Goal: Task Accomplishment & Management: Use online tool/utility

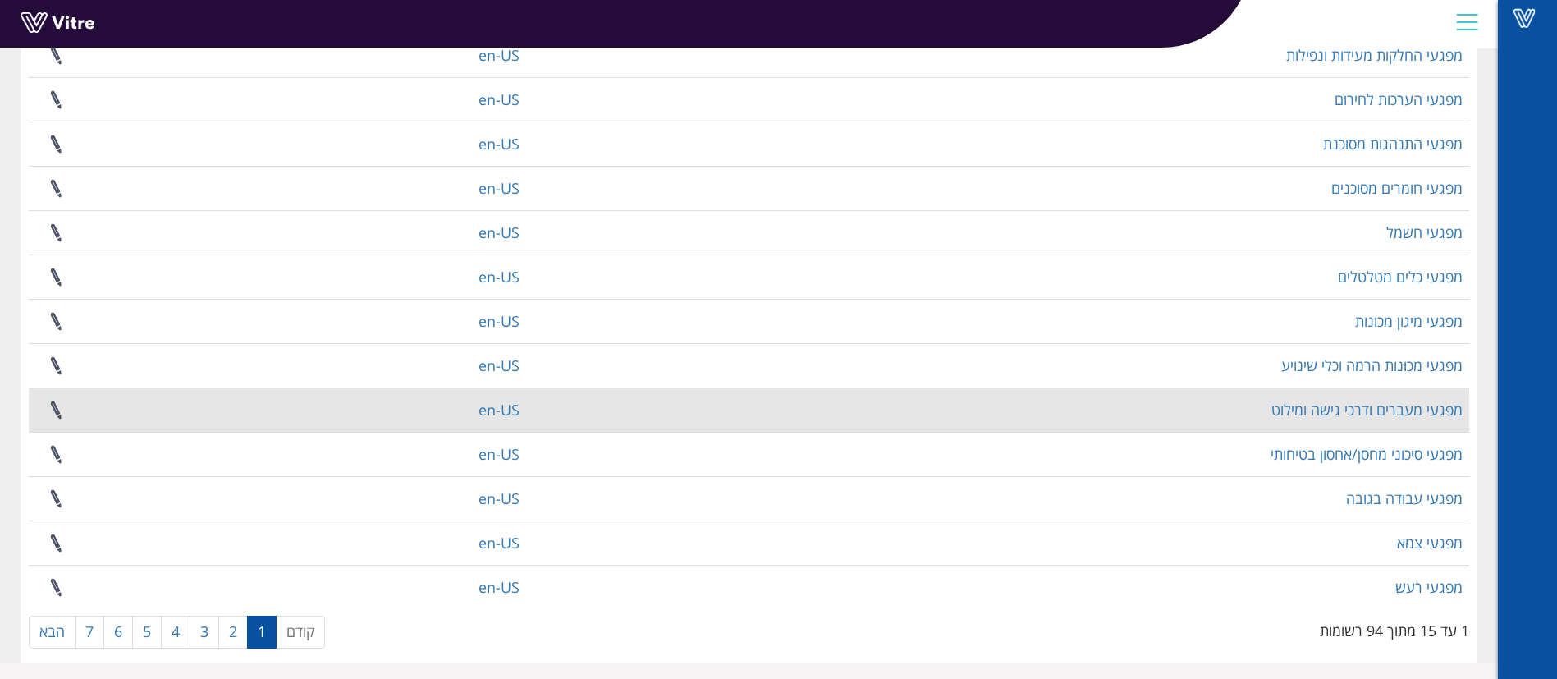
scroll to position [267, 0]
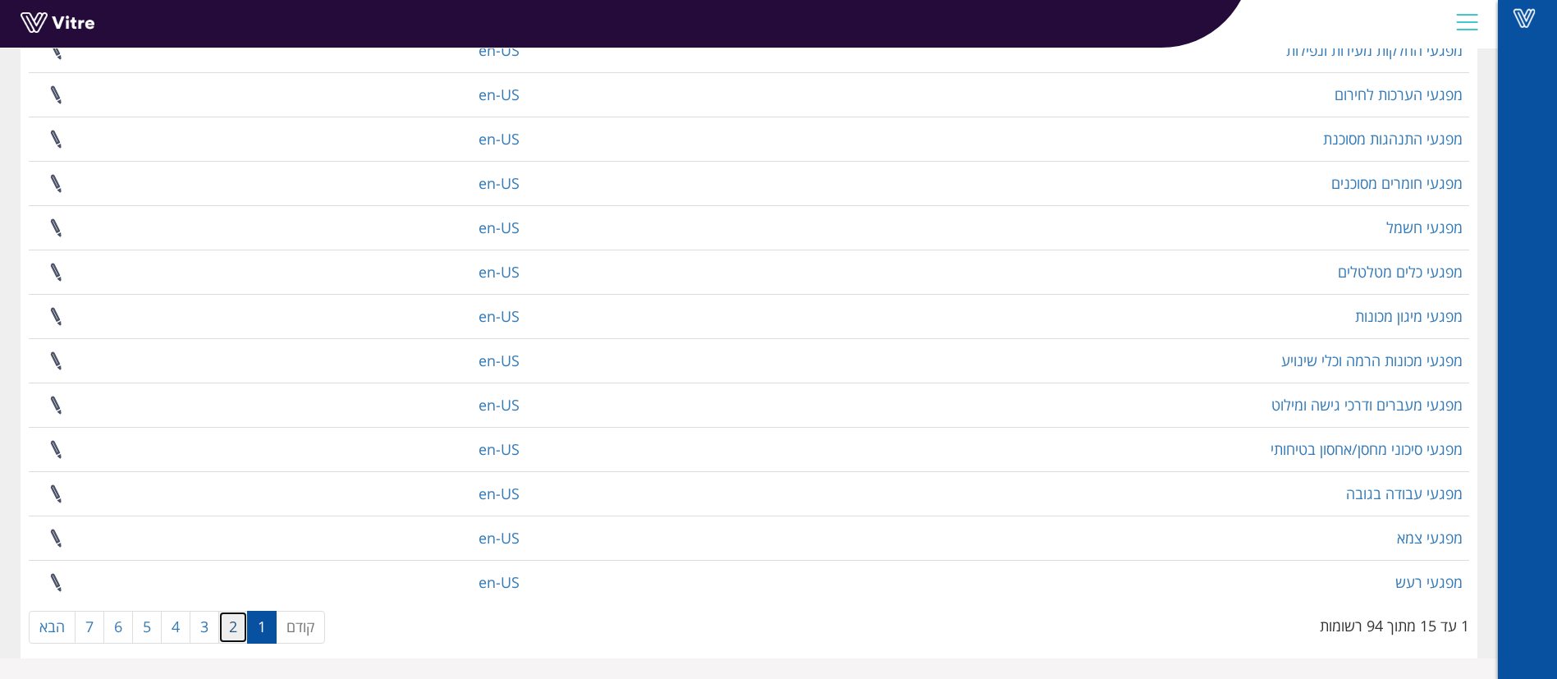
click at [229, 634] on link "2" at bounding box center [233, 627] width 30 height 33
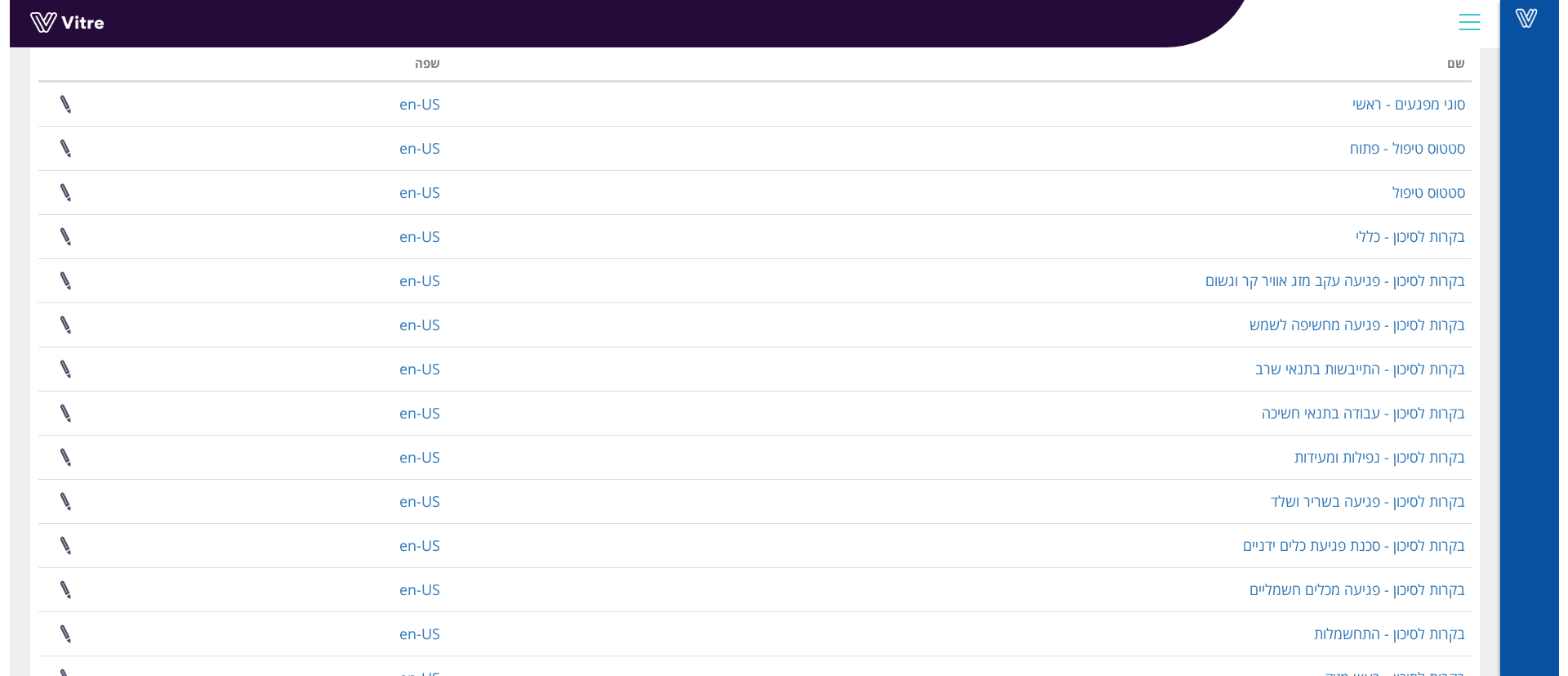
scroll to position [0, 0]
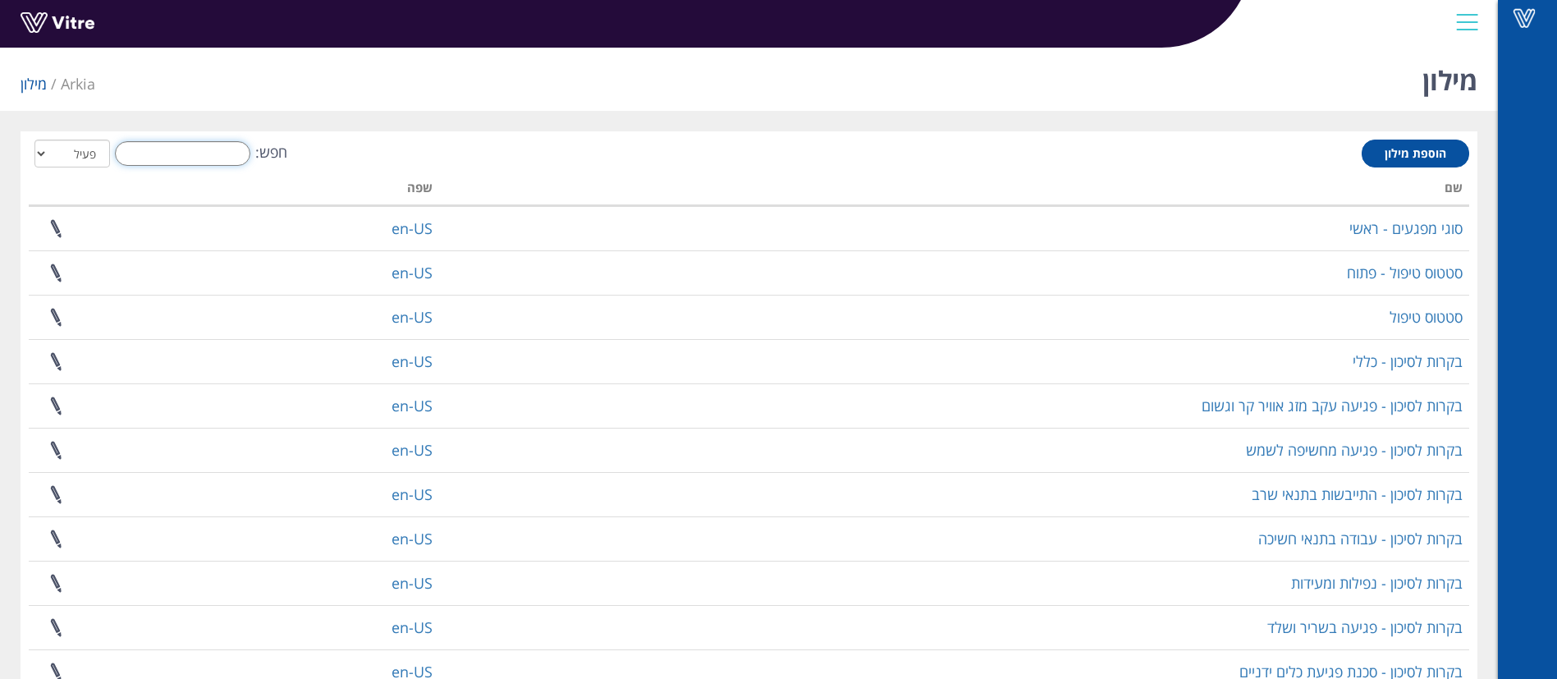
click at [170, 153] on input "חפש:" at bounding box center [182, 153] width 135 height 25
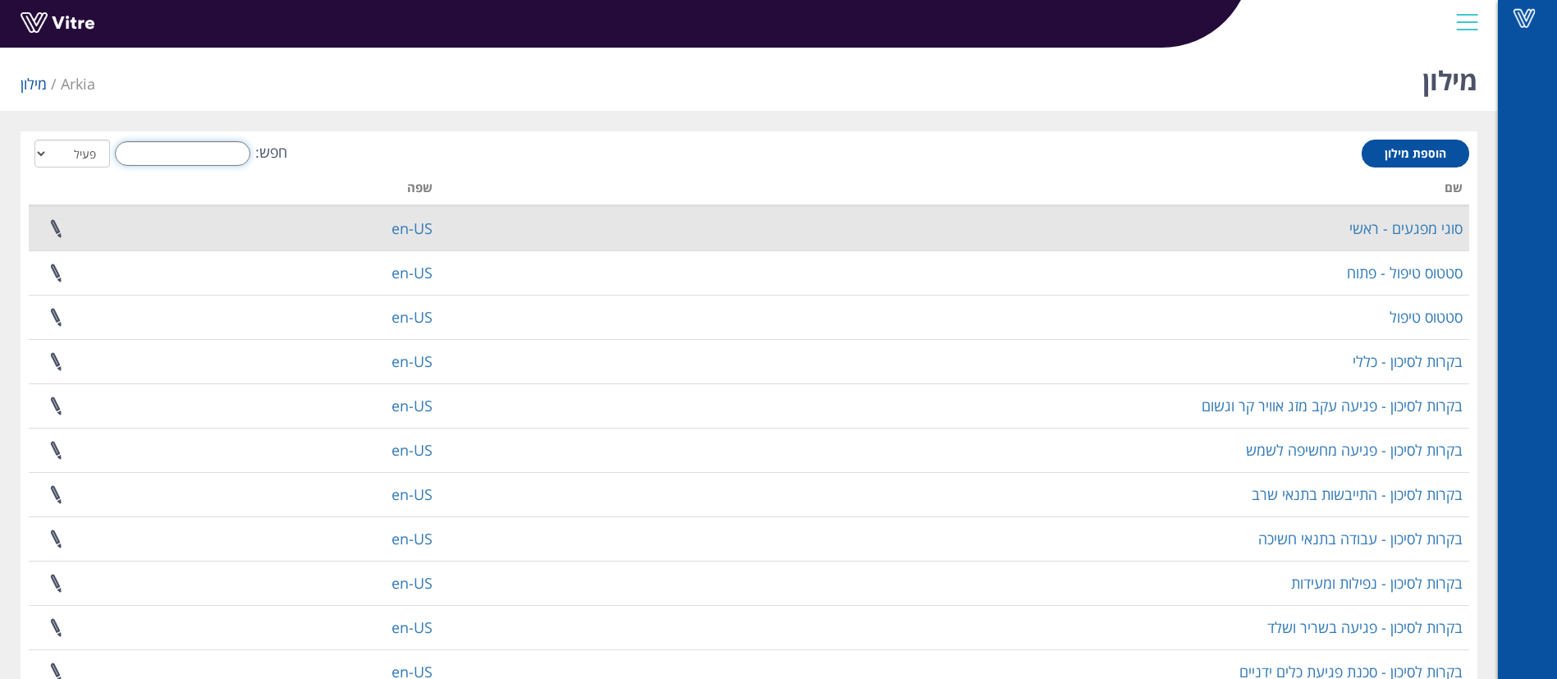
type input "י"
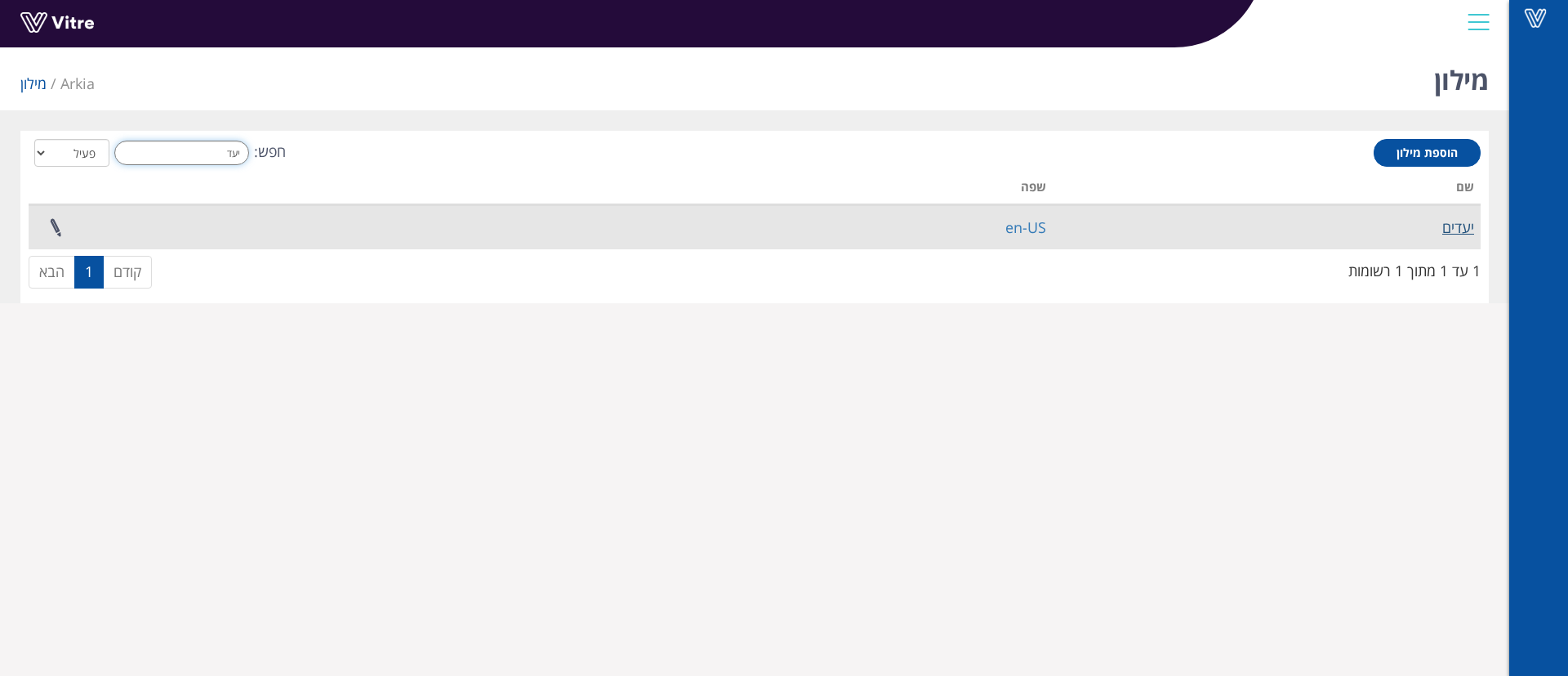
type input "יעד"
click at [1454, 229] on link "יעדים" at bounding box center [1458, 227] width 32 height 20
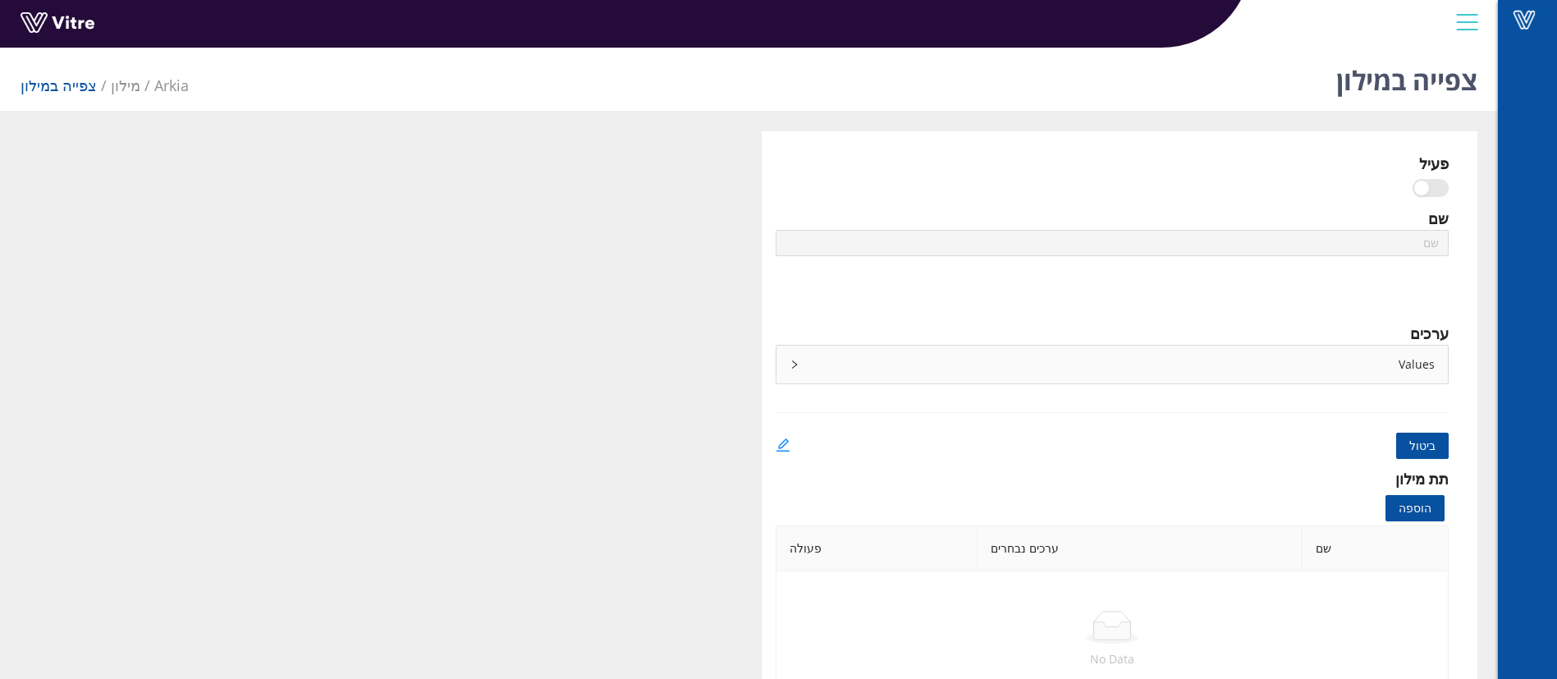
type input "יעדים"
click at [781, 449] on icon "edit" at bounding box center [783, 444] width 15 height 15
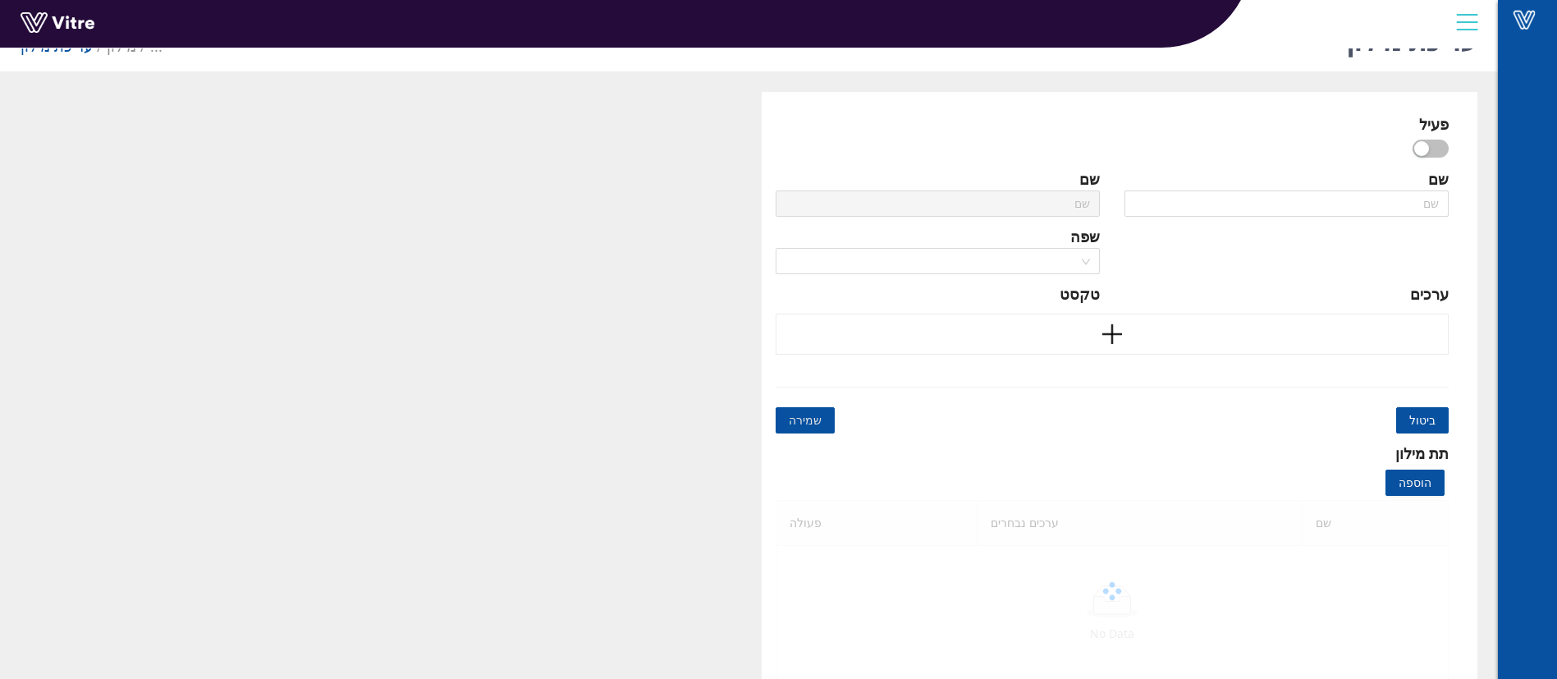
scroll to position [62, 0]
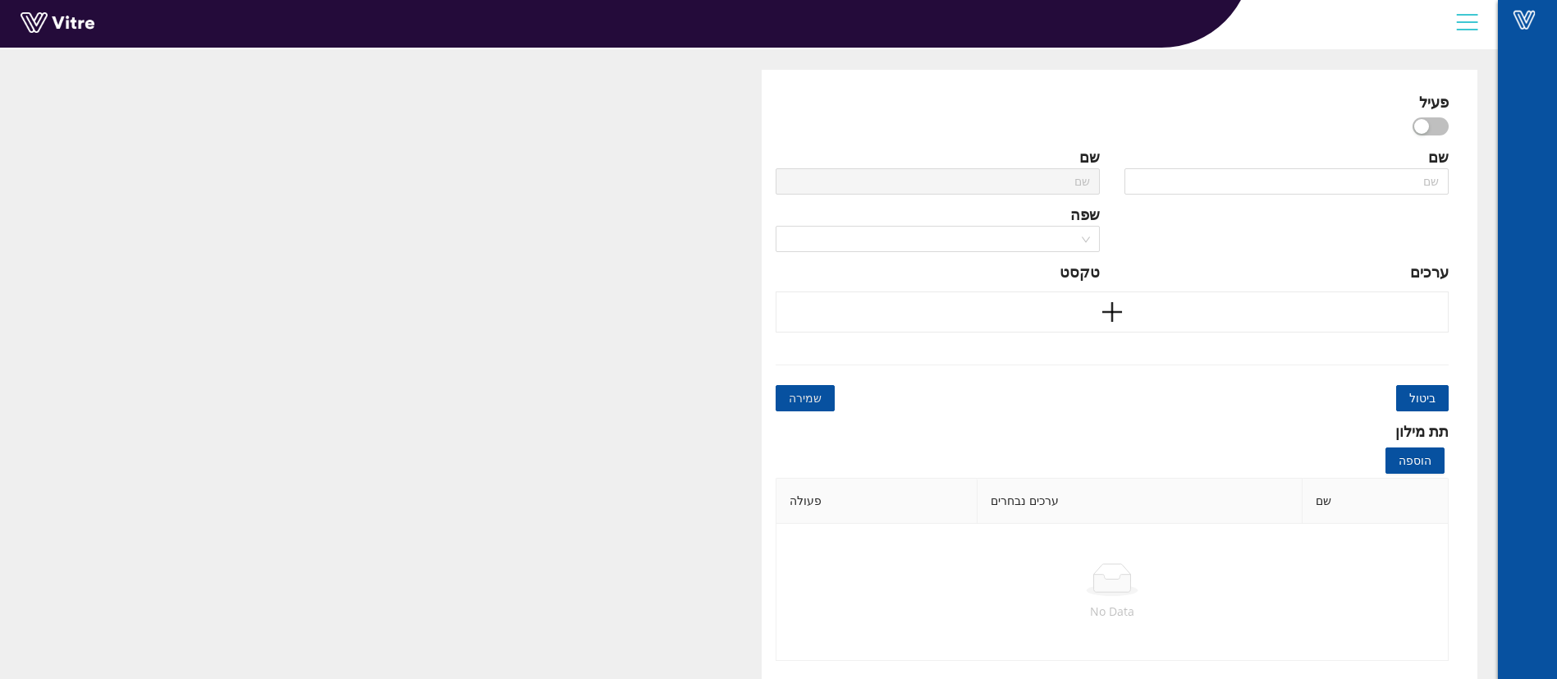
type input "יעדים"
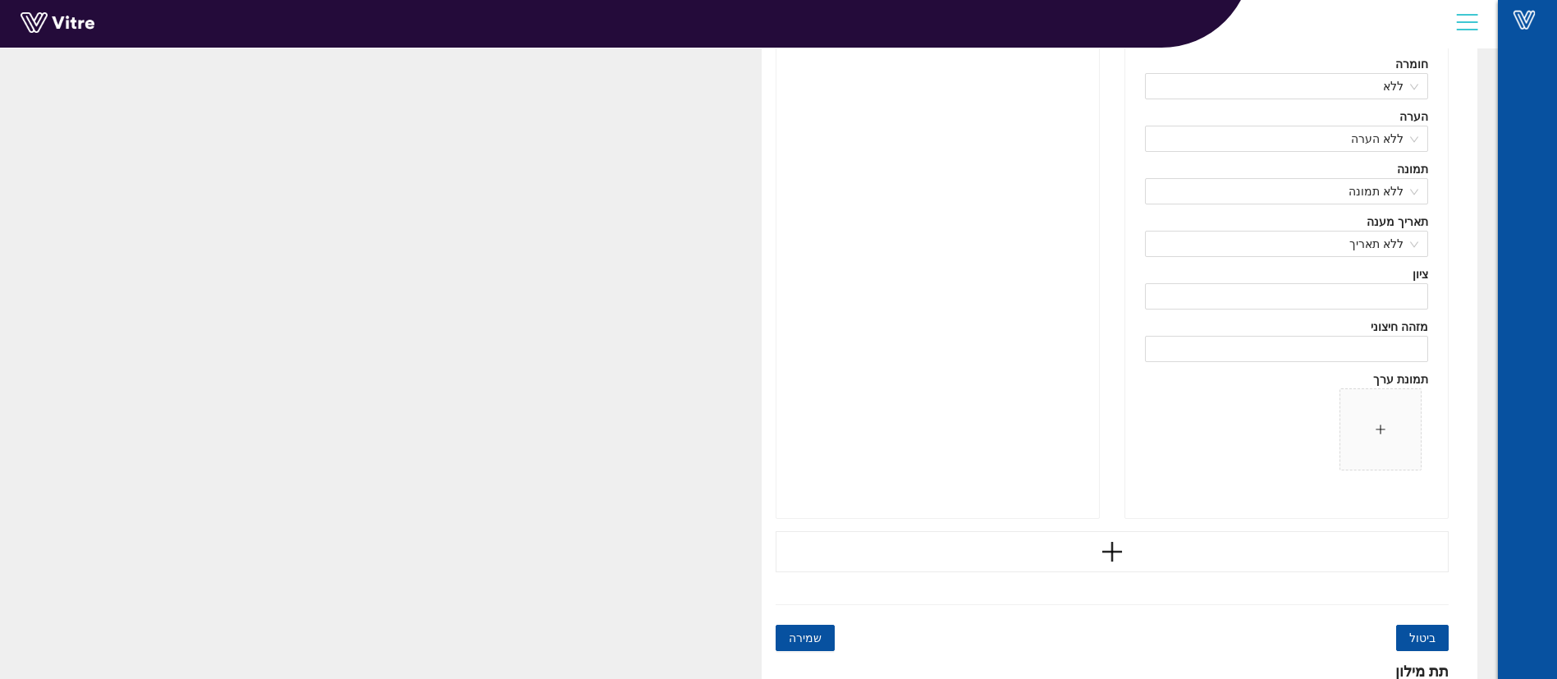
scroll to position [41121, 0]
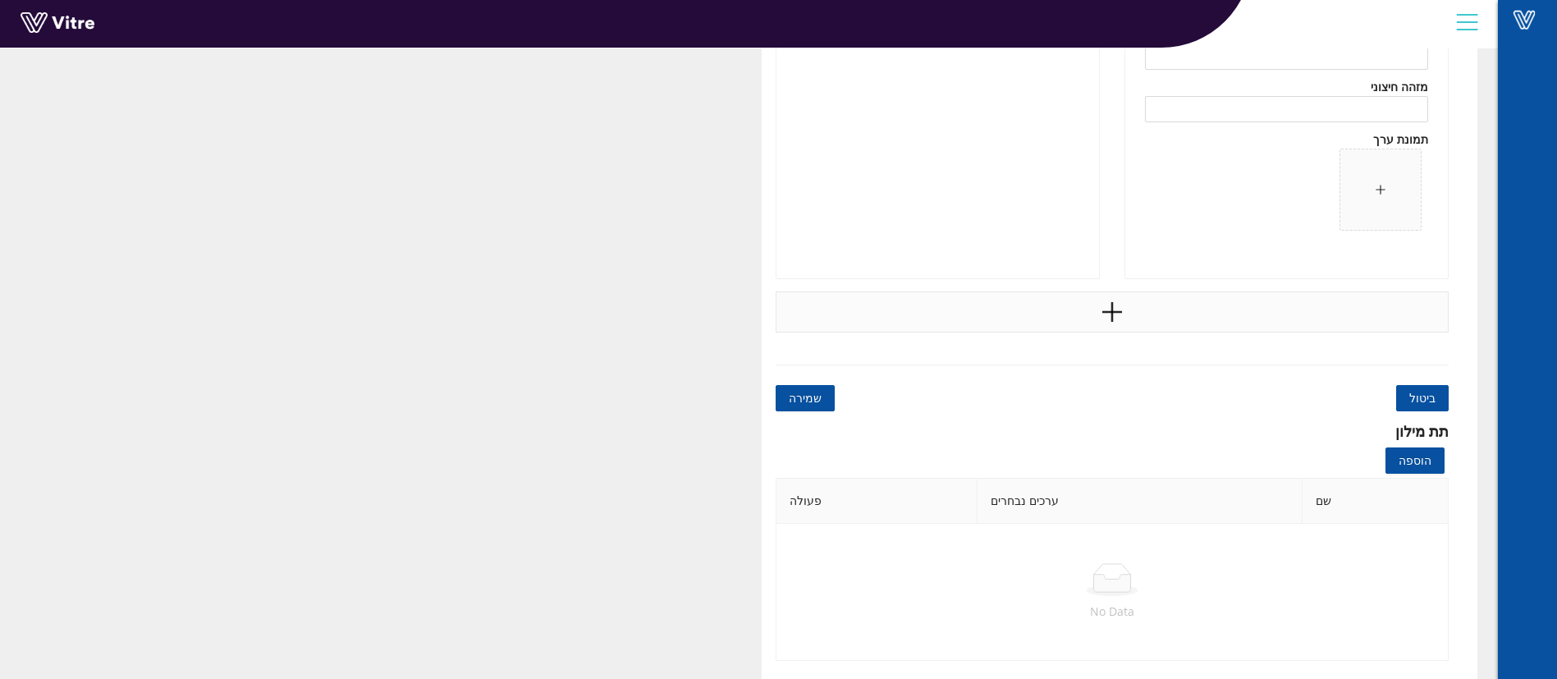
click at [1218, 323] on div at bounding box center [1113, 311] width 674 height 41
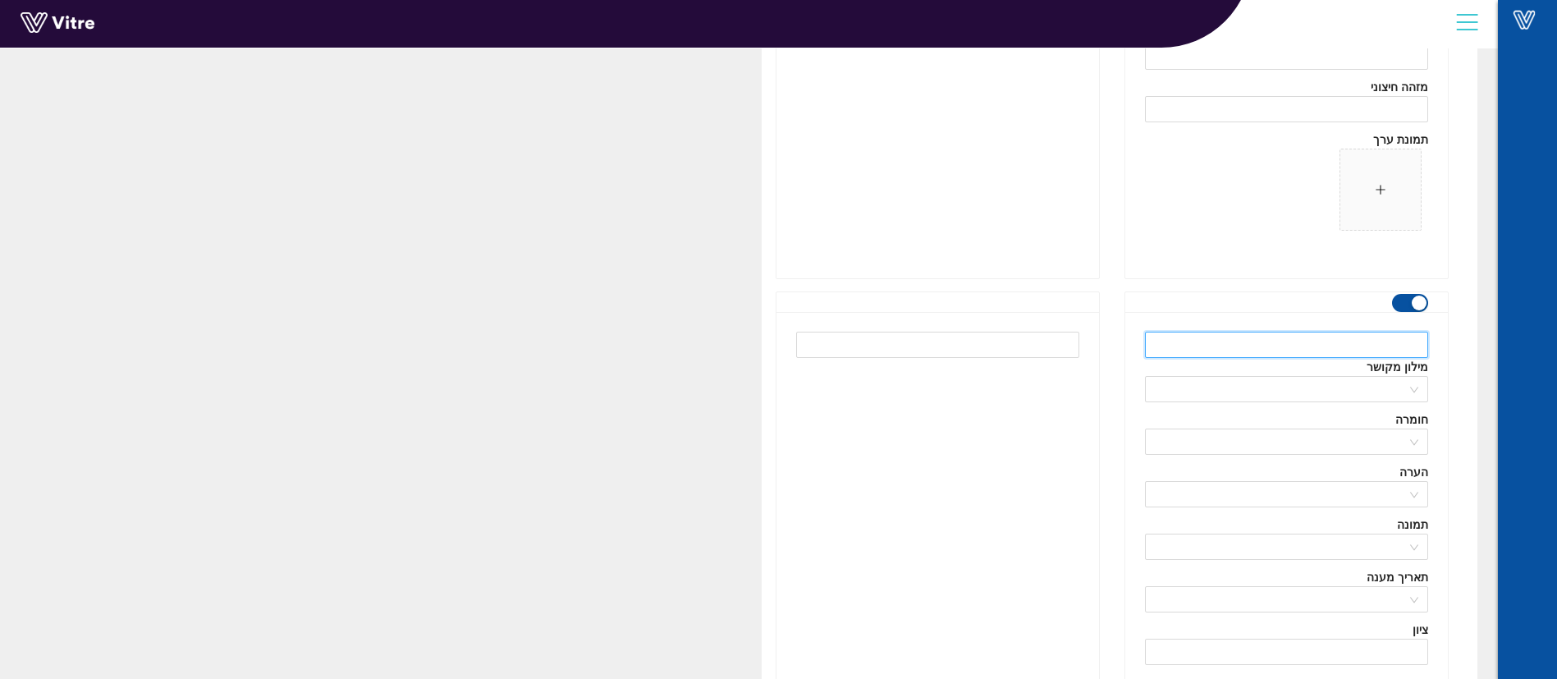
click at [1262, 348] on input "text" at bounding box center [1286, 345] width 283 height 26
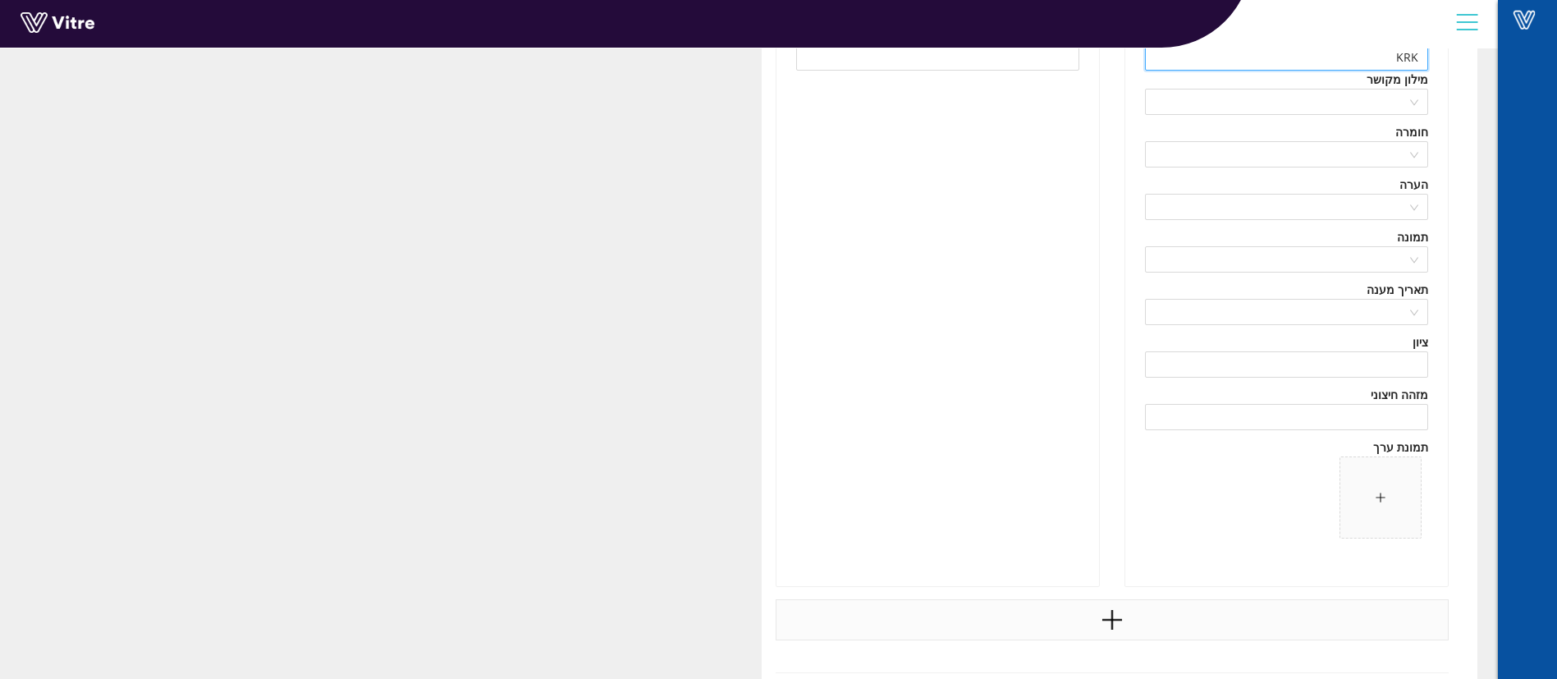
scroll to position [41490, 0]
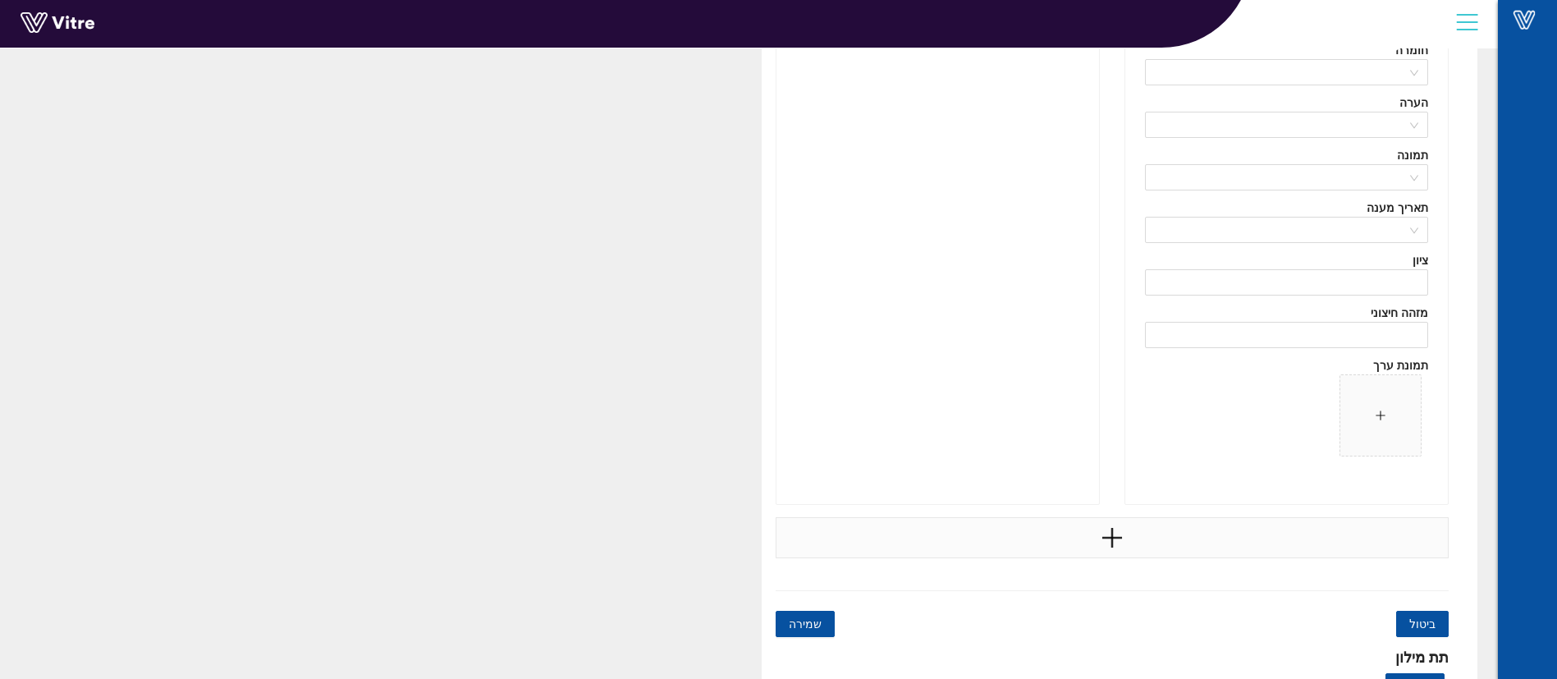
type input "KRK"
click at [1137, 547] on div at bounding box center [1113, 537] width 674 height 41
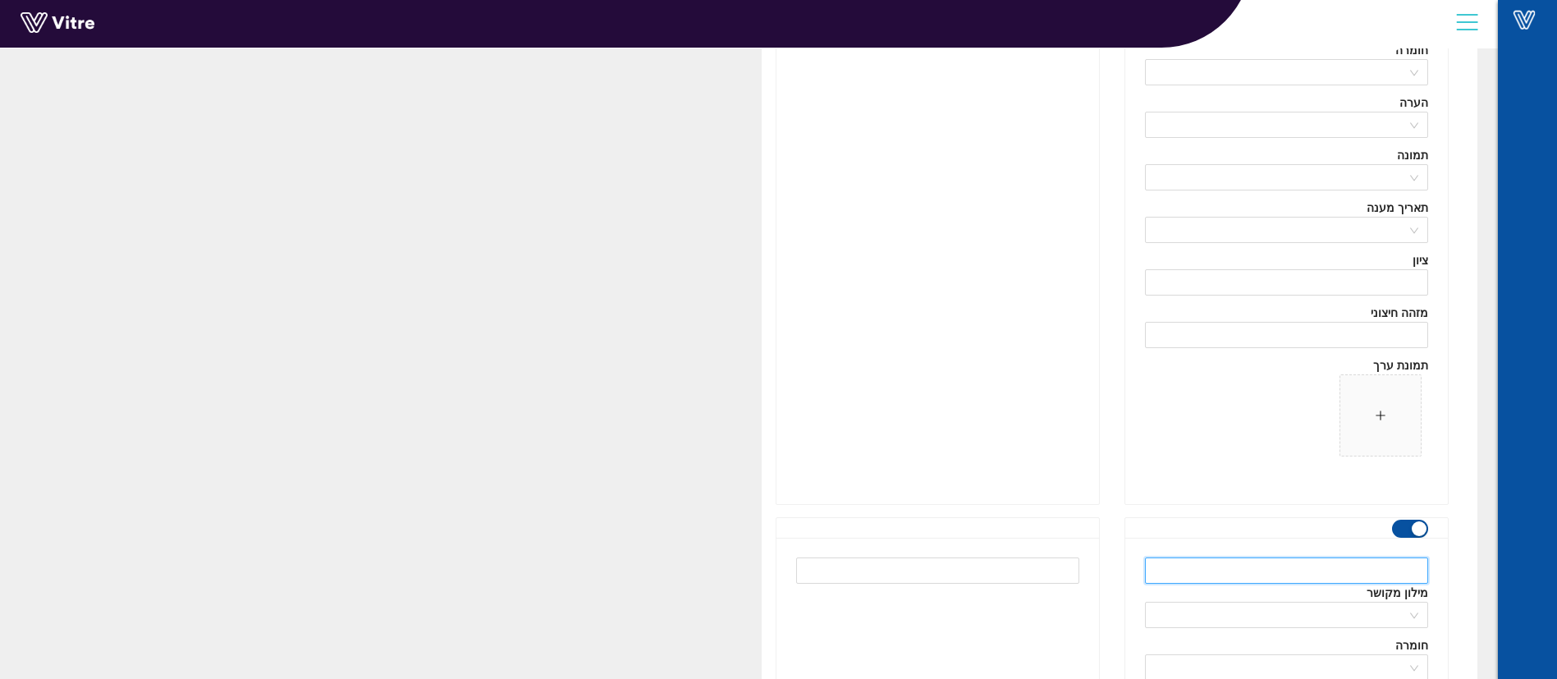
click at [1190, 570] on input "text" at bounding box center [1286, 570] width 283 height 26
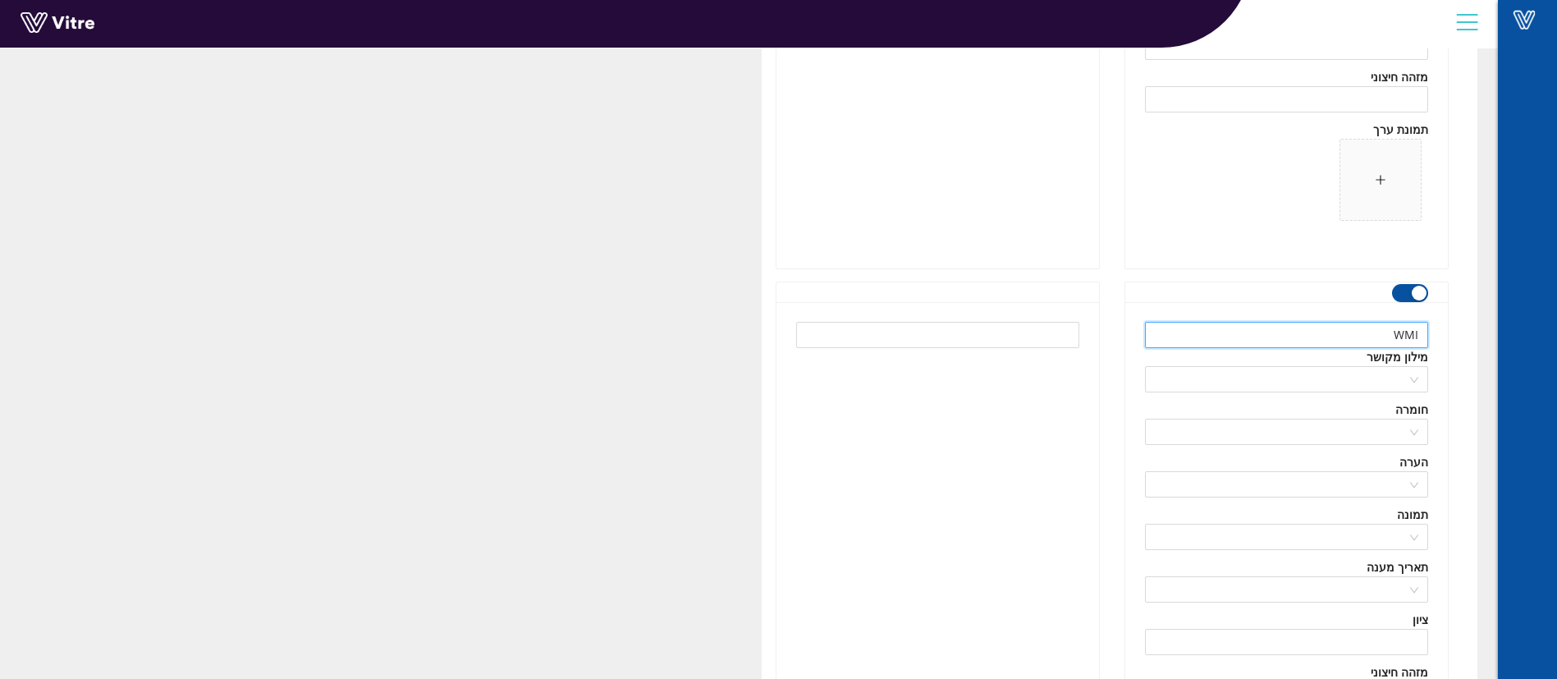
scroll to position [42229, 0]
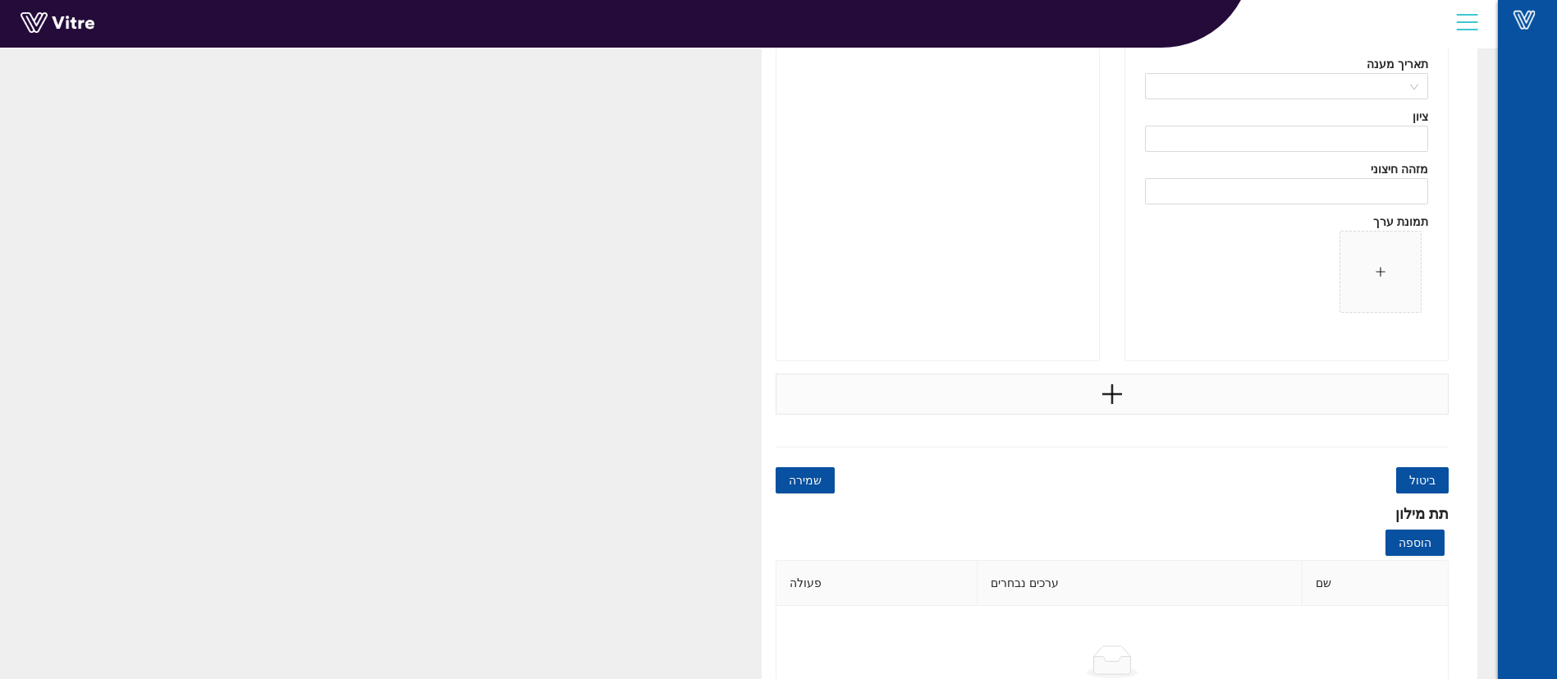
type input "WMI"
click at [1140, 410] on div at bounding box center [1113, 393] width 674 height 41
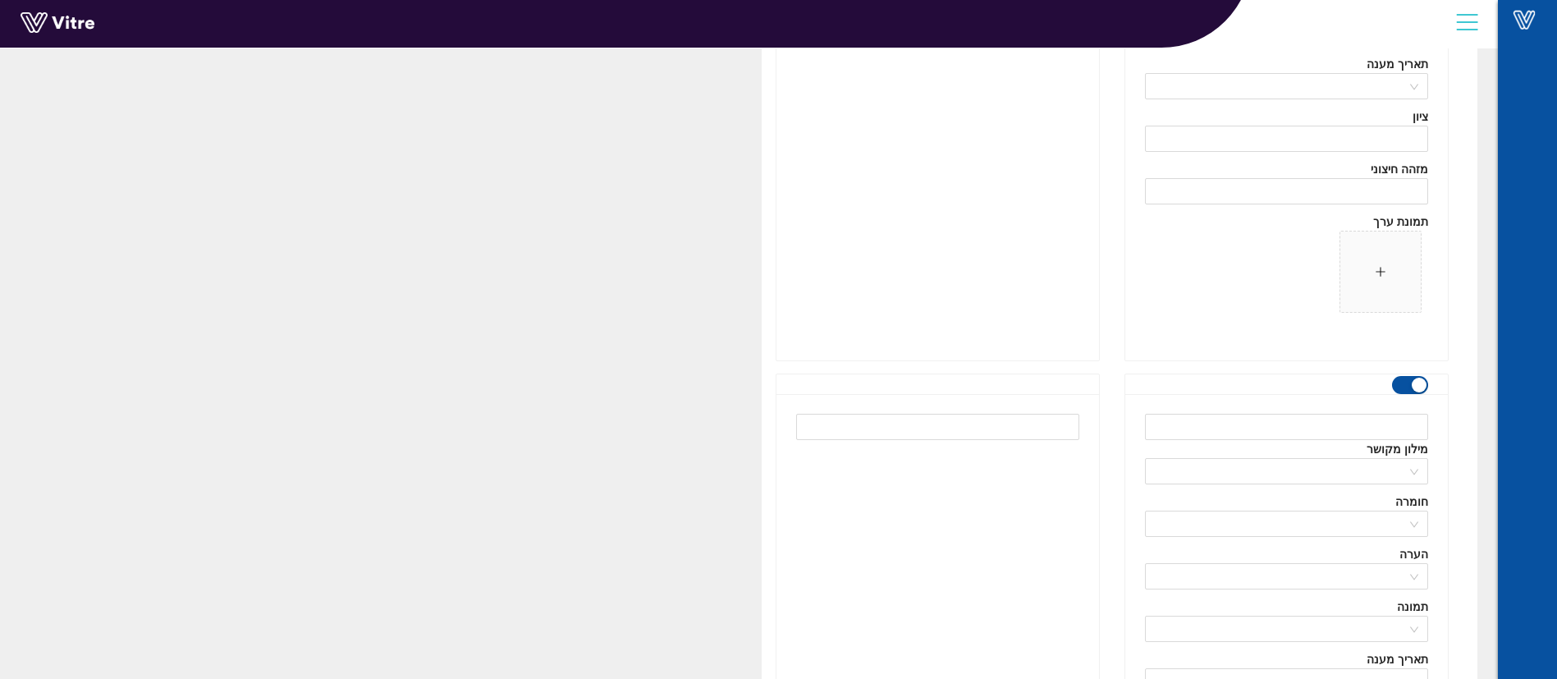
click at [1215, 440] on div "מילון מקושר" at bounding box center [1286, 449] width 283 height 18
click at [1222, 432] on input "text" at bounding box center [1286, 427] width 283 height 26
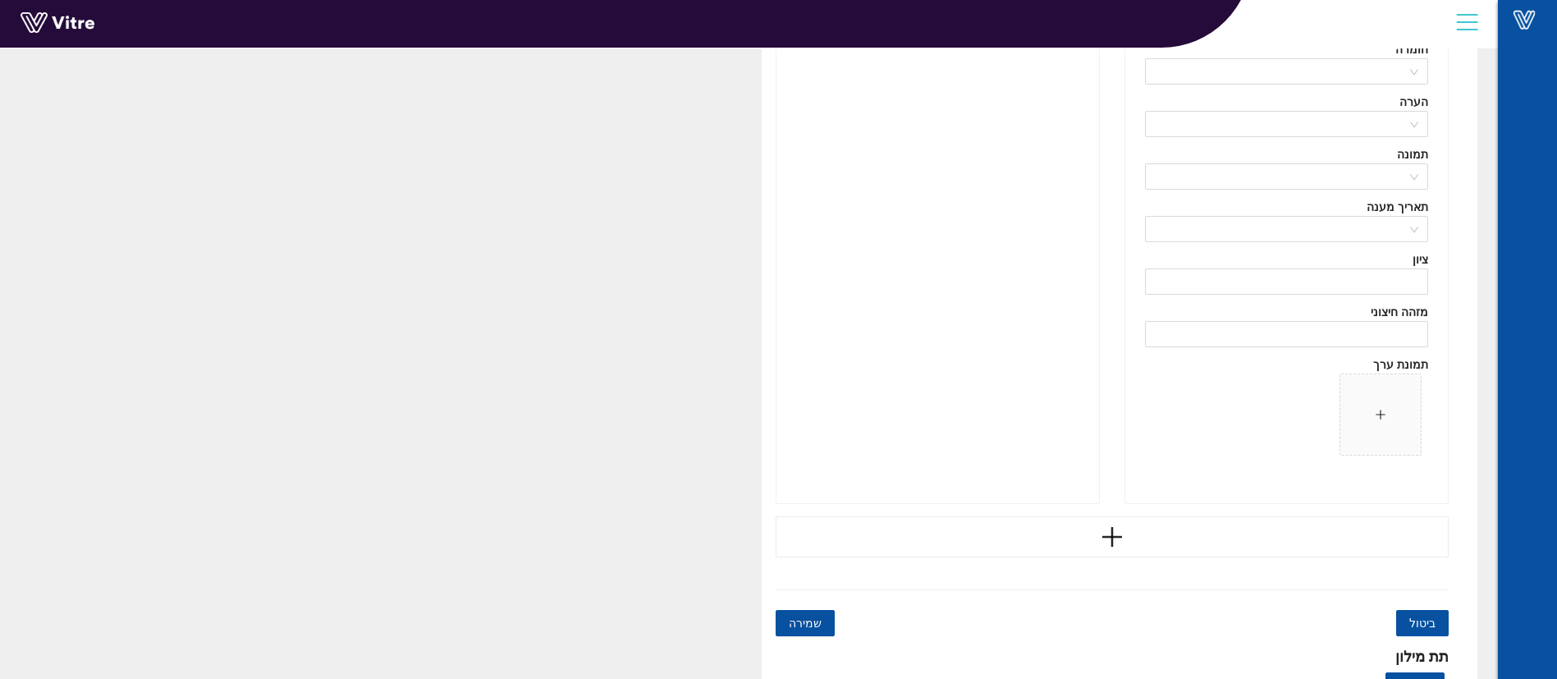
scroll to position [42906, 0]
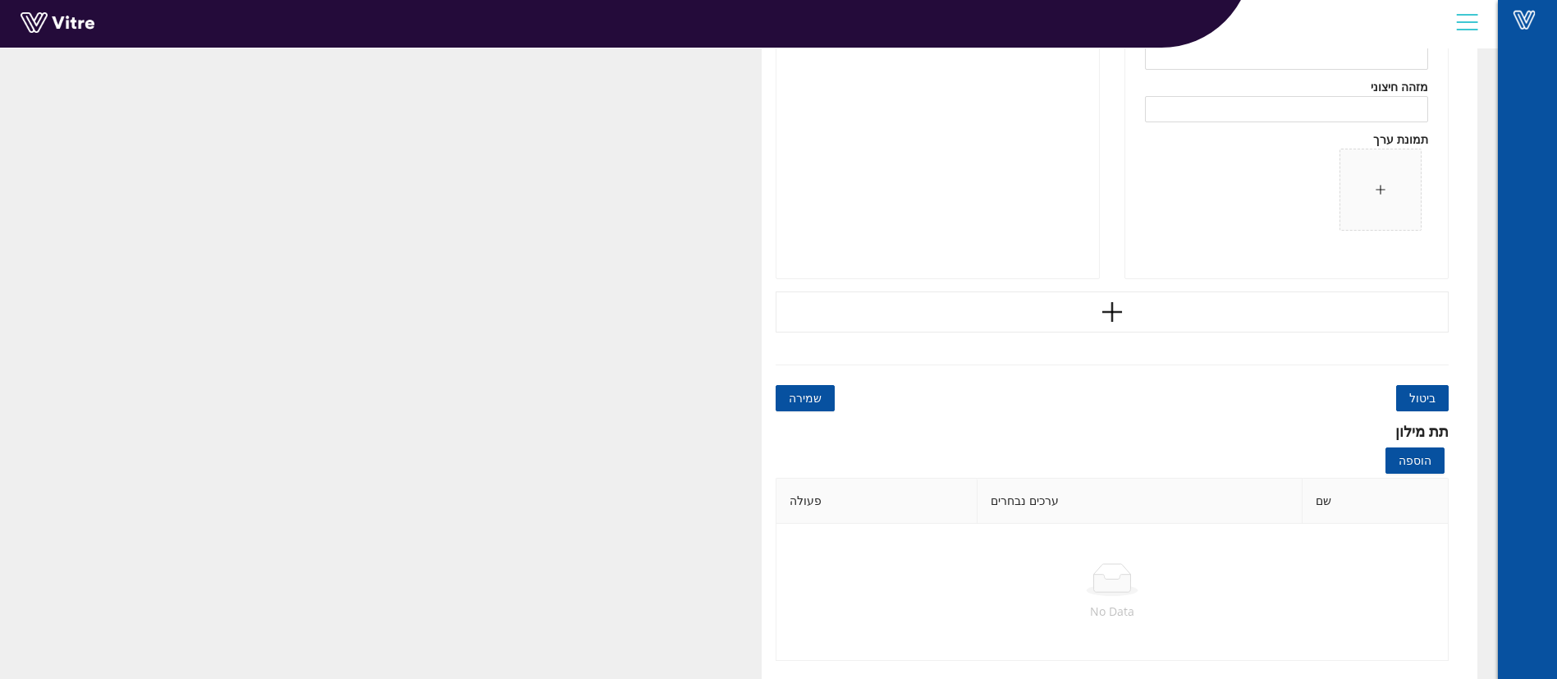
type input "BSL"
click at [794, 400] on span "שמירה" at bounding box center [805, 398] width 33 height 18
